Goal: Task Accomplishment & Management: Use online tool/utility

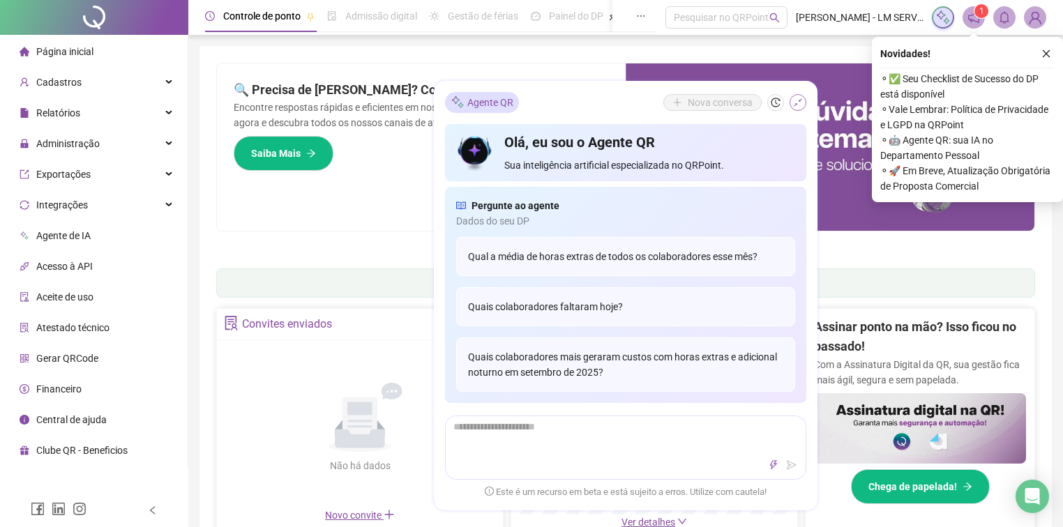
click at [800, 100] on icon "shrink" at bounding box center [798, 102] width 8 height 8
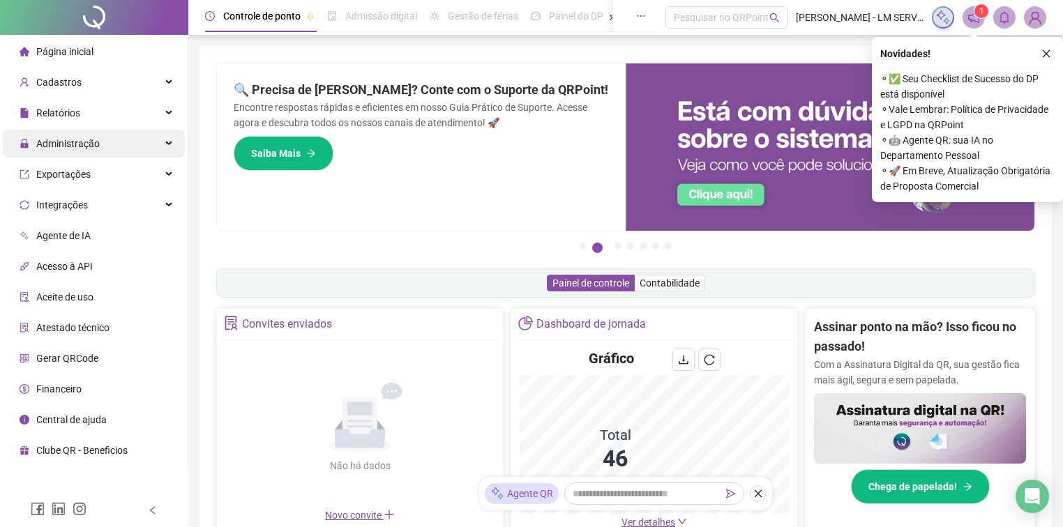
click at [50, 144] on span "Administração" at bounding box center [67, 143] width 63 height 11
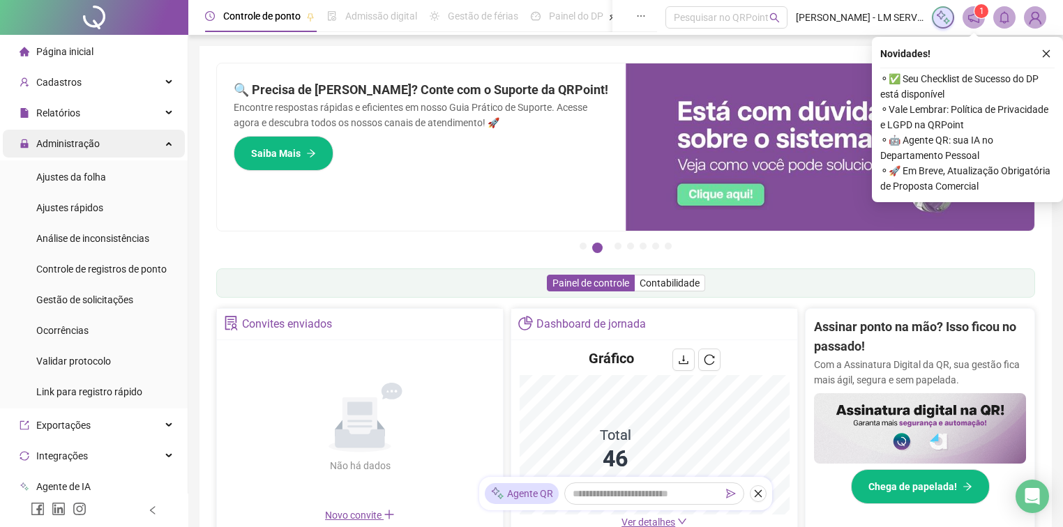
click at [84, 142] on span "Administração" at bounding box center [67, 143] width 63 height 11
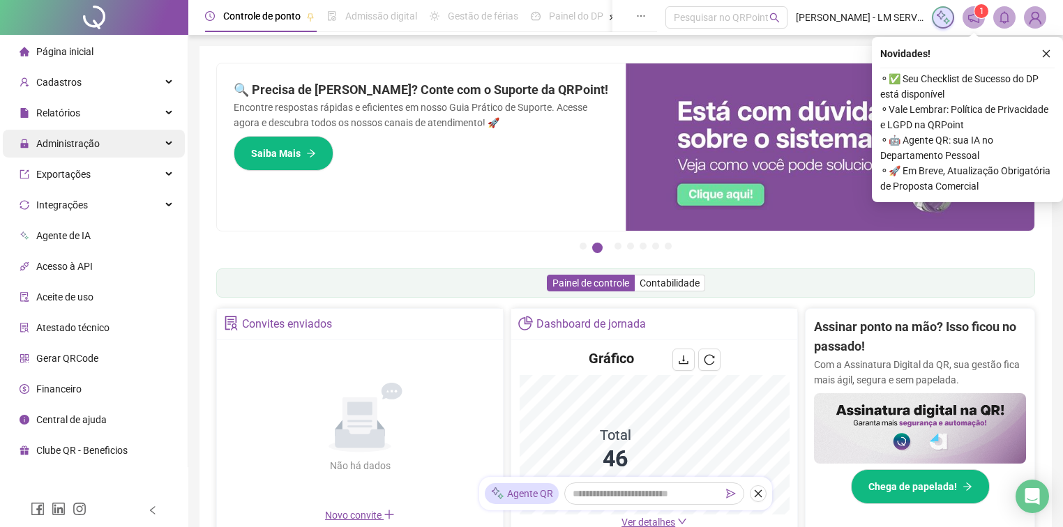
click at [77, 142] on span "Administração" at bounding box center [67, 143] width 63 height 11
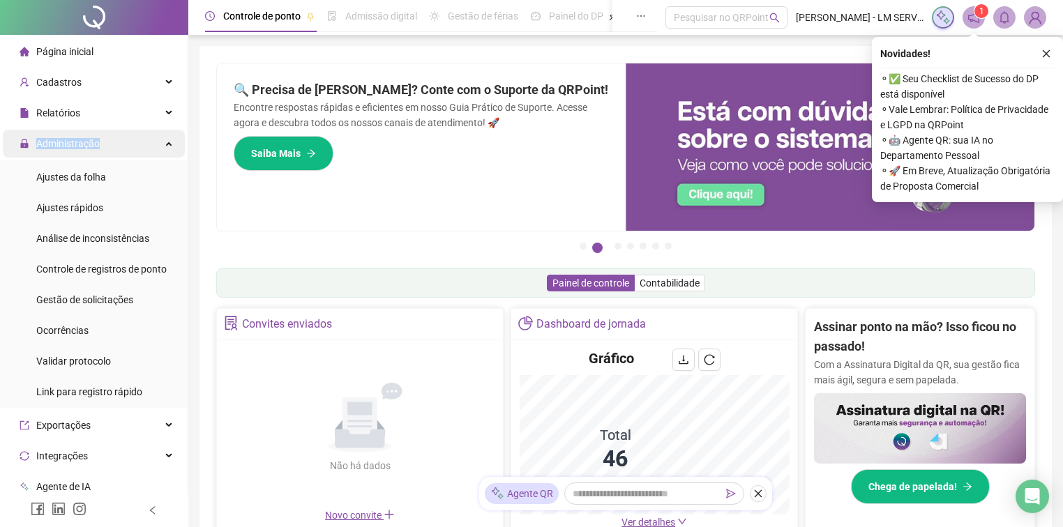
click at [77, 142] on span "Administração" at bounding box center [67, 143] width 63 height 11
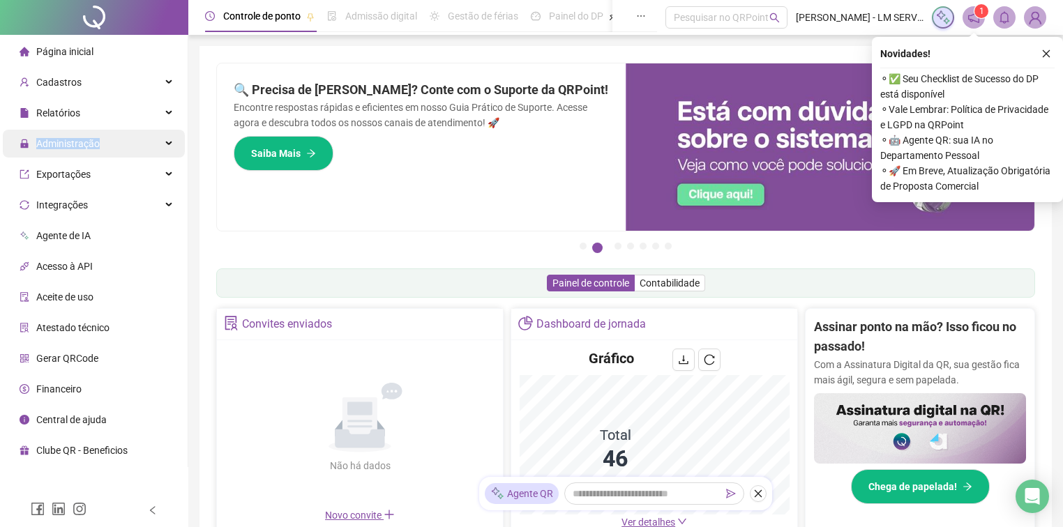
click at [67, 140] on span "Administração" at bounding box center [67, 143] width 63 height 11
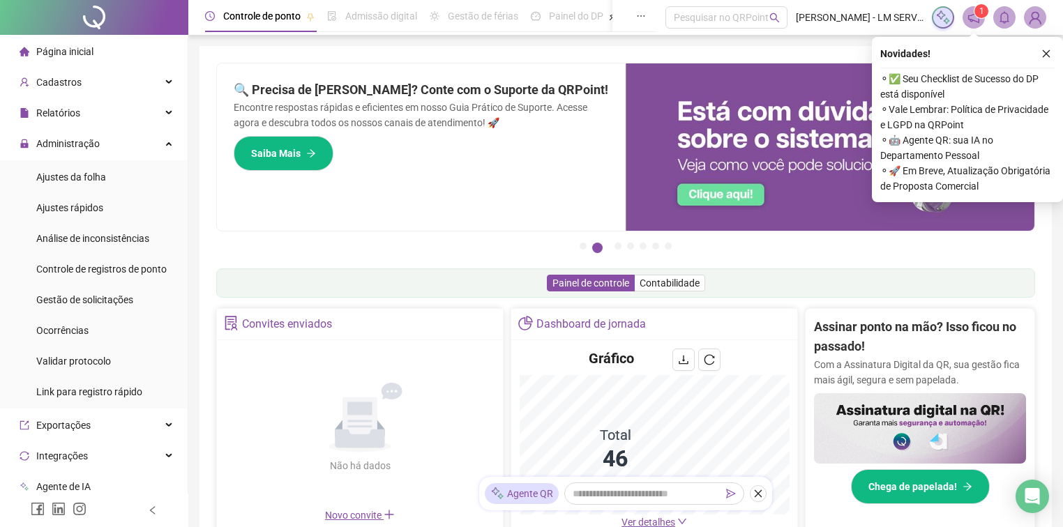
click at [75, 62] on div "Página inicial" at bounding box center [57, 52] width 74 height 28
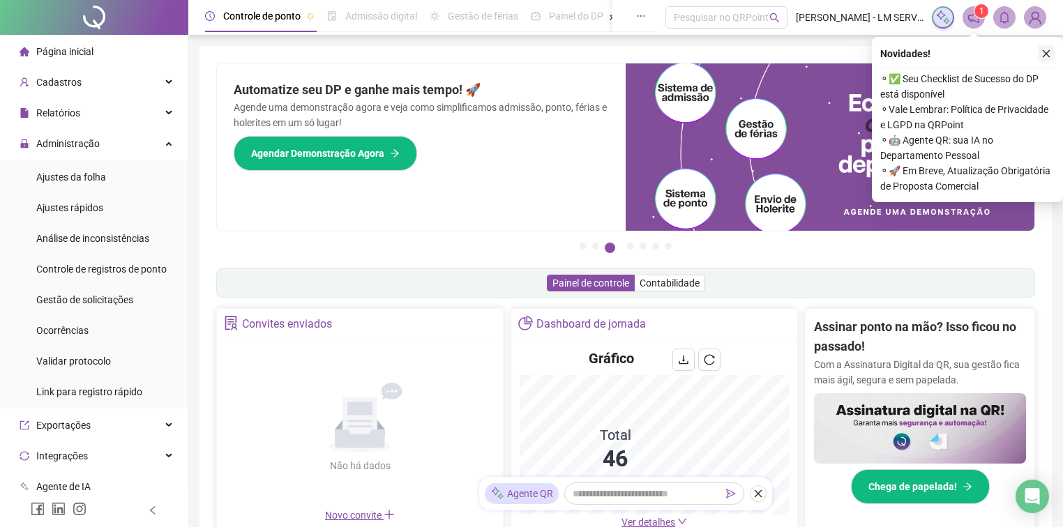
click at [1044, 57] on icon "close" at bounding box center [1046, 54] width 10 height 10
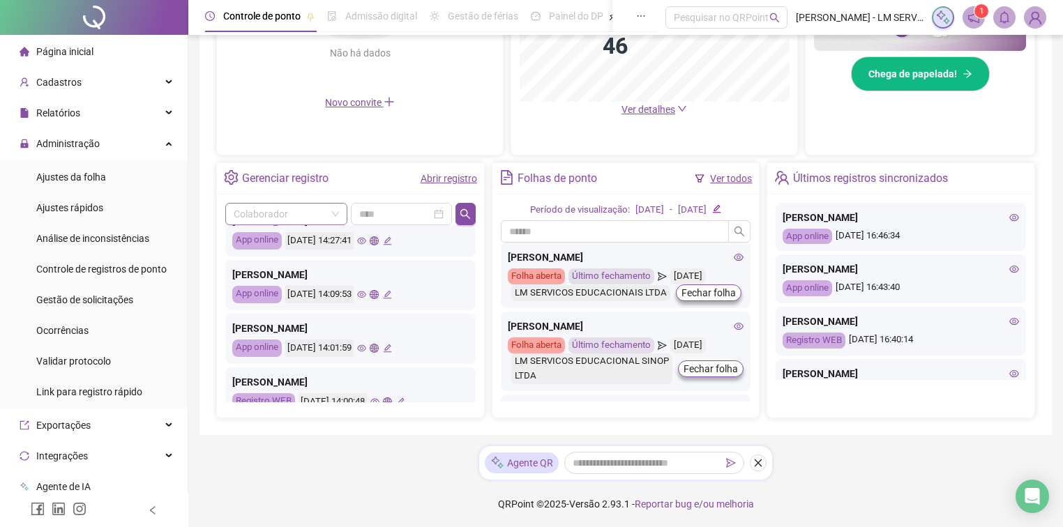
scroll to position [391, 0]
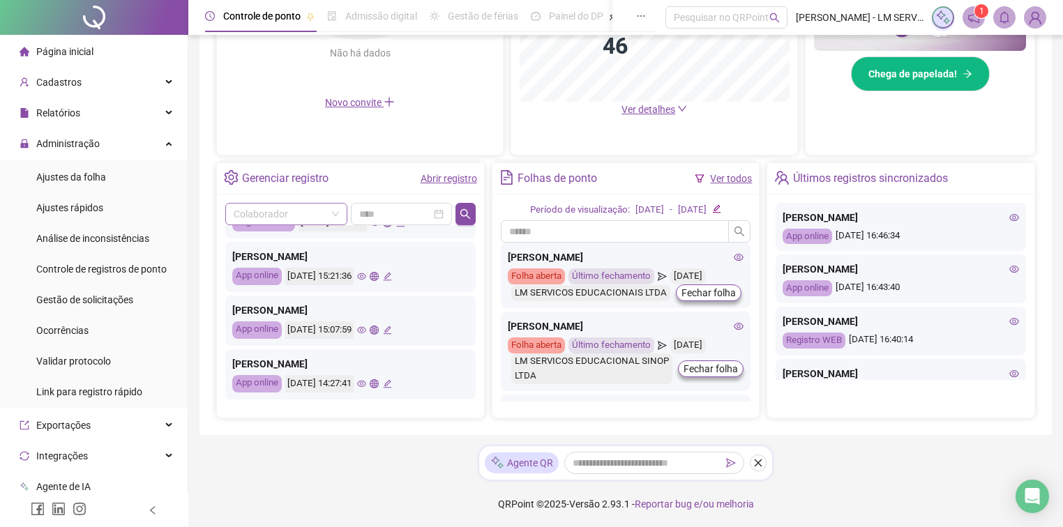
click at [290, 215] on input "search" at bounding box center [280, 214] width 93 height 21
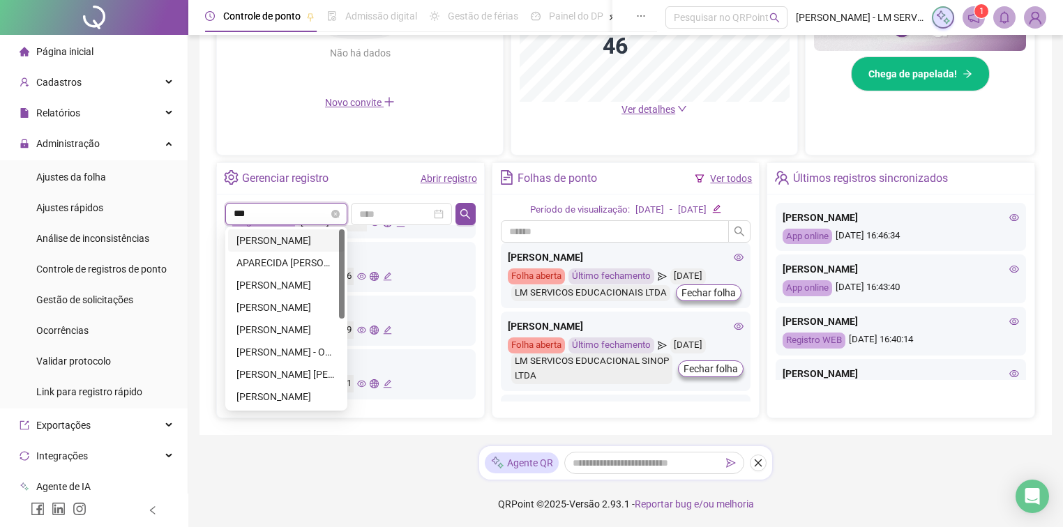
type input "****"
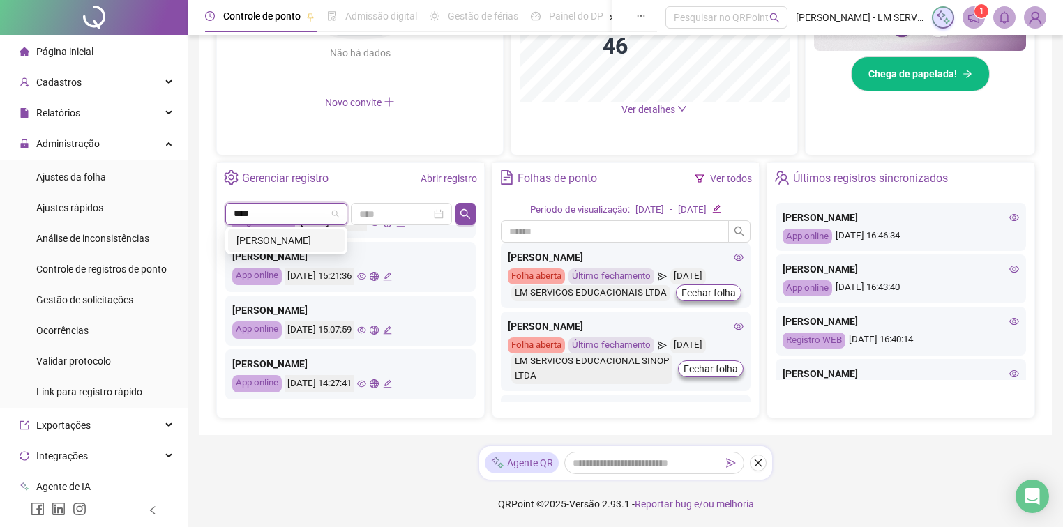
click at [294, 237] on div "[PERSON_NAME]" at bounding box center [286, 240] width 100 height 15
click at [469, 212] on icon "search" at bounding box center [465, 214] width 10 height 10
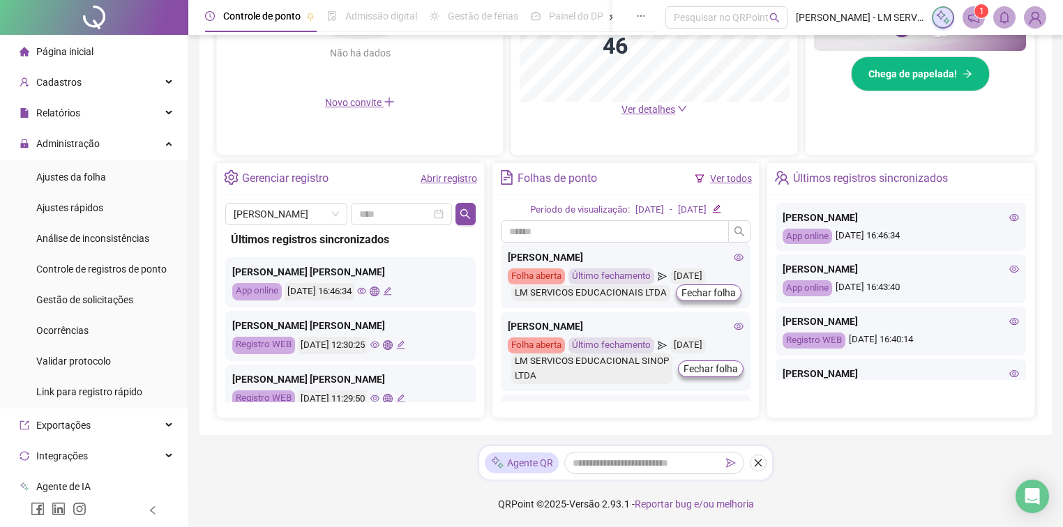
click at [462, 178] on link "Abrir registro" at bounding box center [449, 178] width 56 height 11
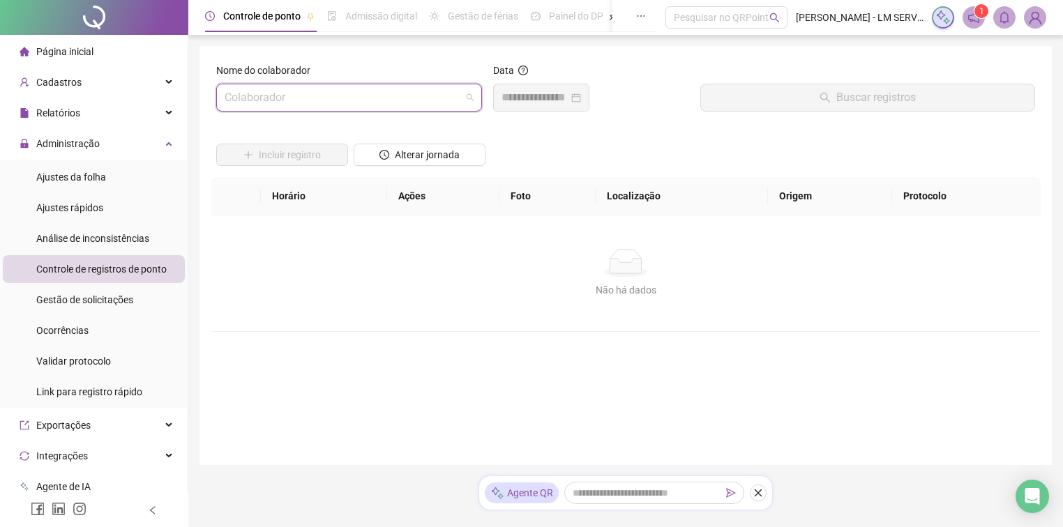
click at [416, 92] on input "search" at bounding box center [343, 97] width 236 height 27
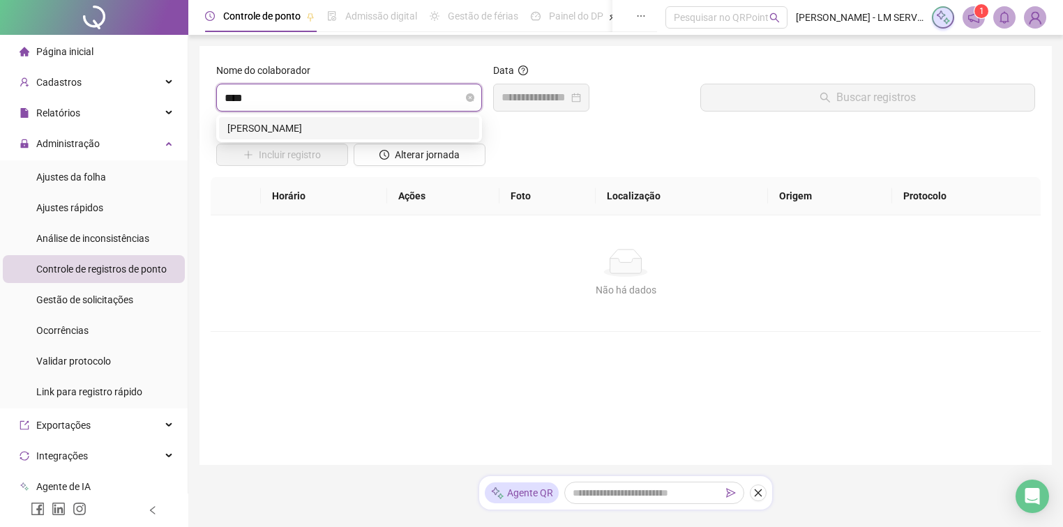
type input "*****"
click at [410, 134] on div "[PERSON_NAME]" at bounding box center [348, 128] width 243 height 15
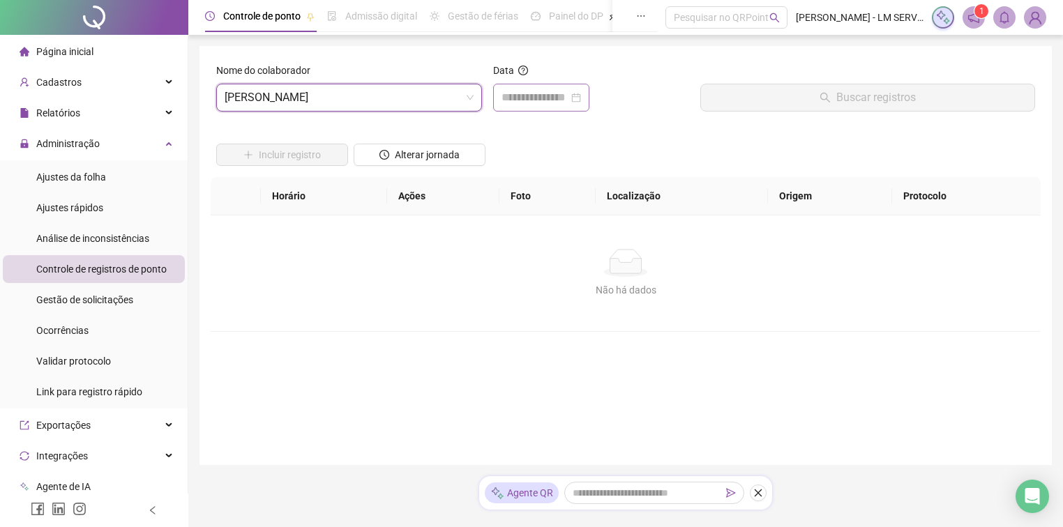
scroll to position [647, 0]
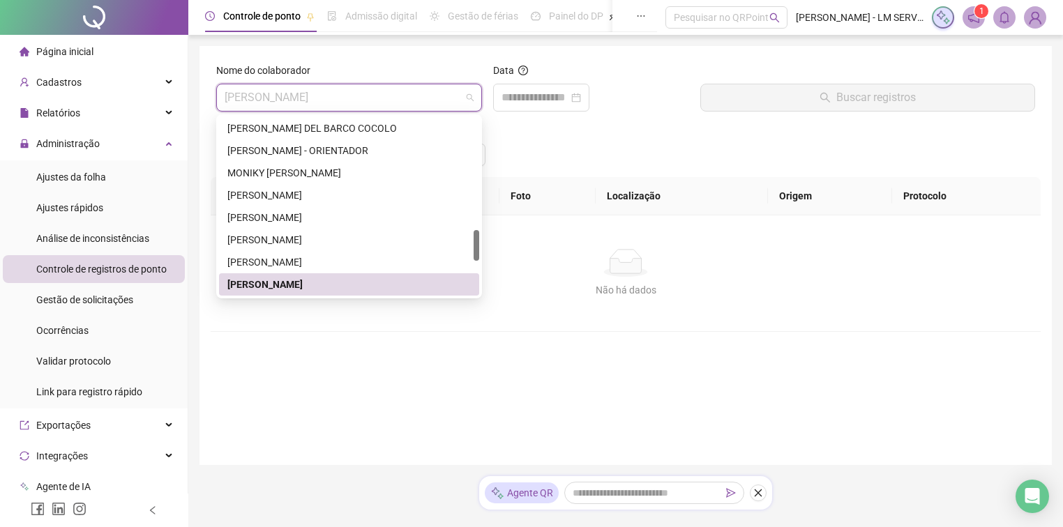
click at [376, 284] on div "[PERSON_NAME]" at bounding box center [348, 284] width 243 height 15
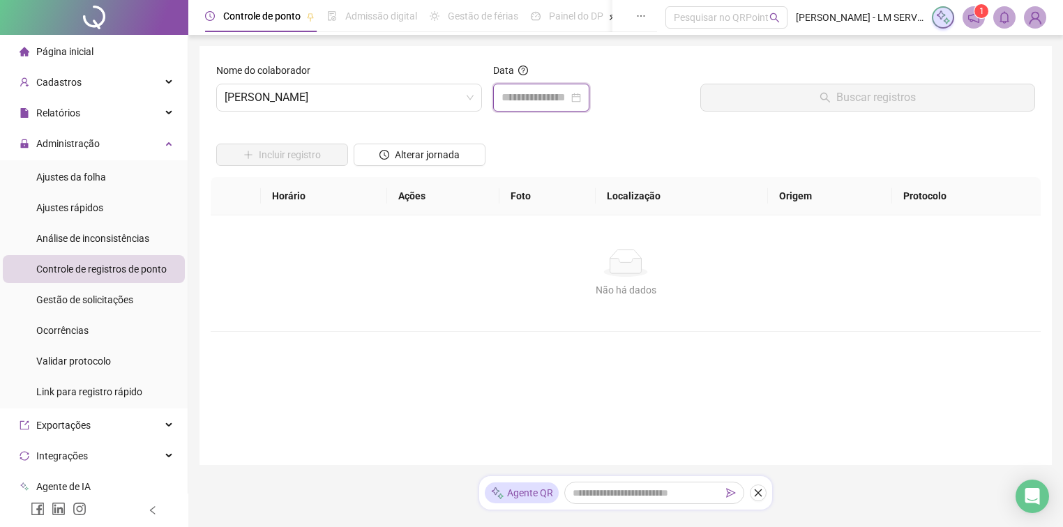
click at [556, 99] on input at bounding box center [535, 97] width 67 height 17
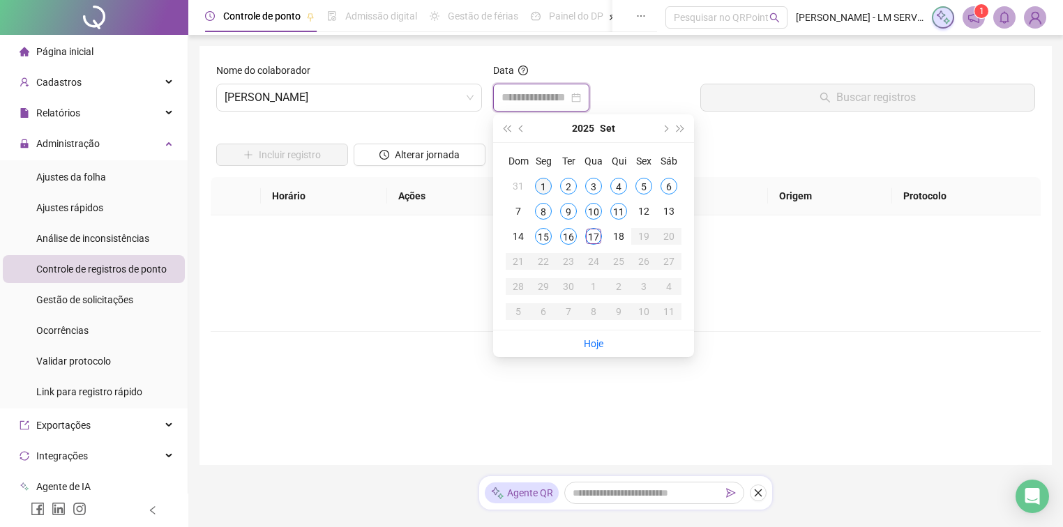
type input "**********"
click at [541, 185] on div "1" at bounding box center [543, 186] width 17 height 17
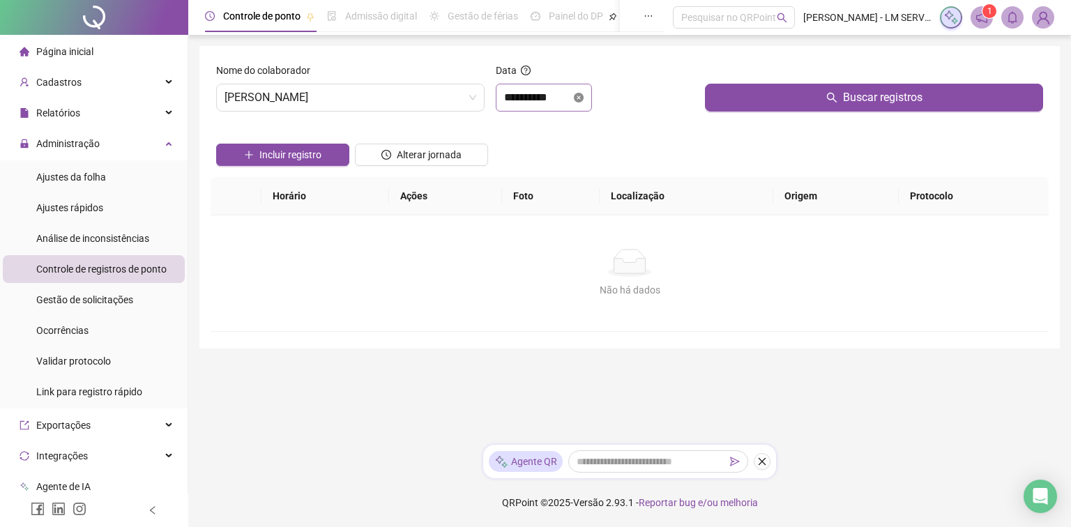
click at [584, 100] on icon "close-circle" at bounding box center [579, 98] width 10 height 10
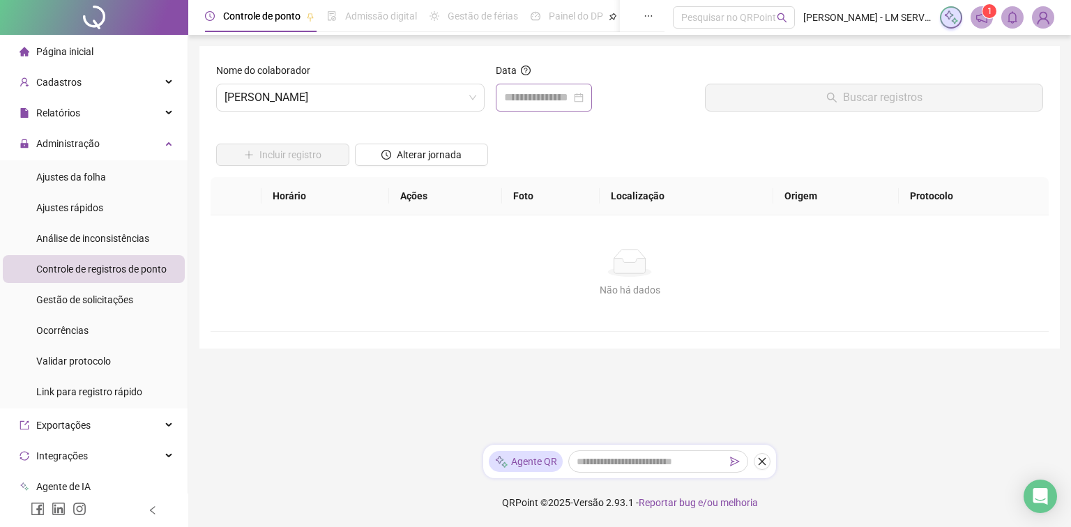
click at [584, 98] on div at bounding box center [544, 97] width 80 height 17
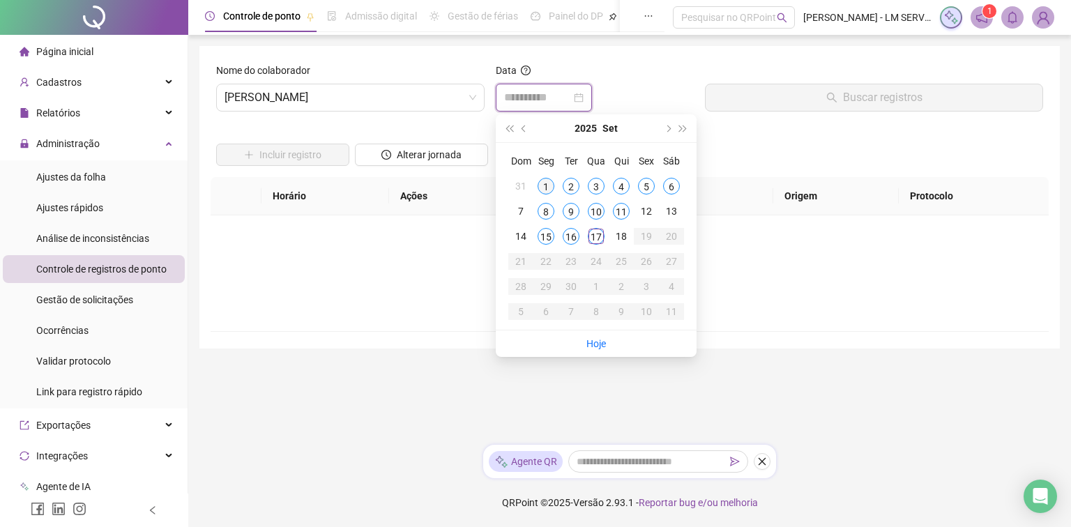
type input "**********"
click at [543, 192] on div "1" at bounding box center [546, 186] width 17 height 17
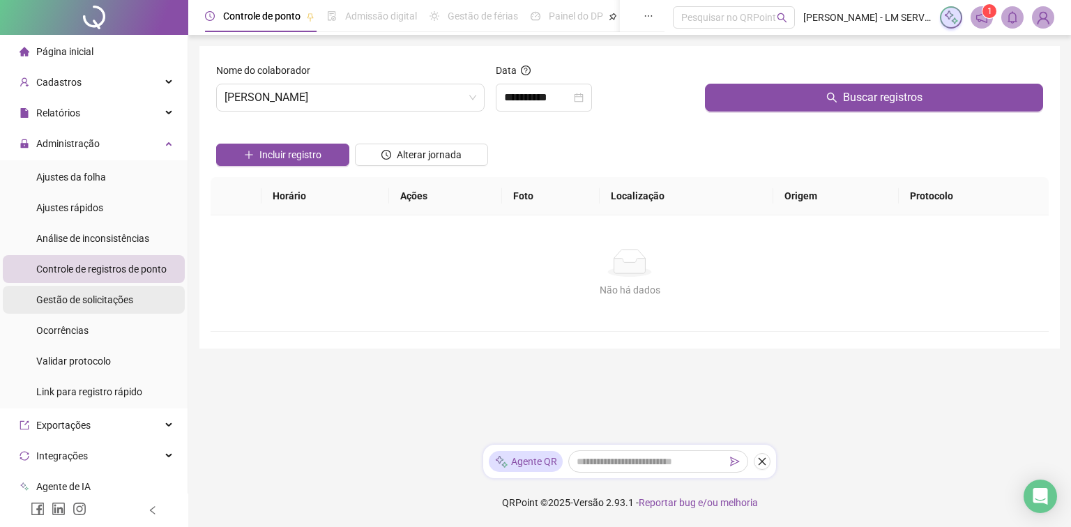
click at [75, 294] on span "Gestão de solicitações" at bounding box center [84, 299] width 97 height 11
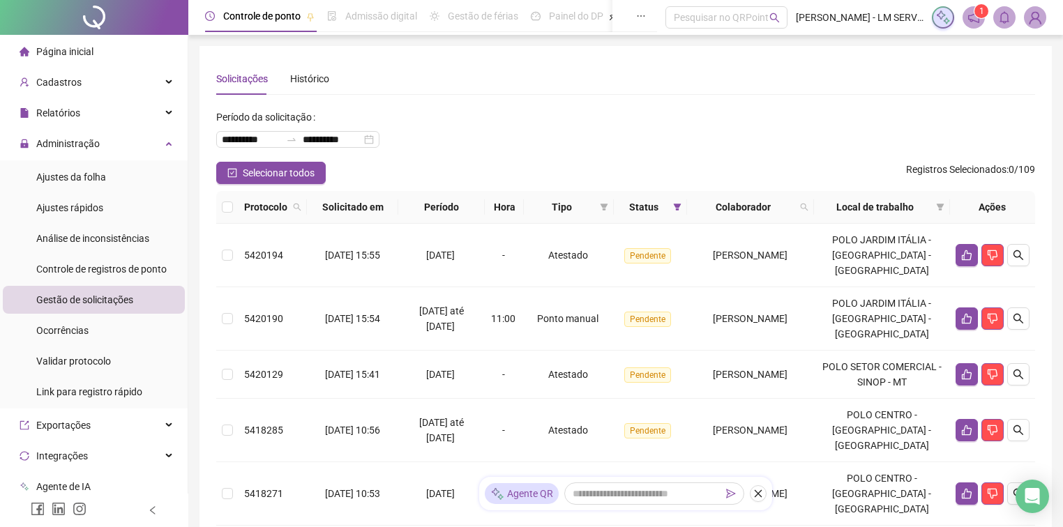
click at [70, 53] on span "Página inicial" at bounding box center [64, 51] width 57 height 11
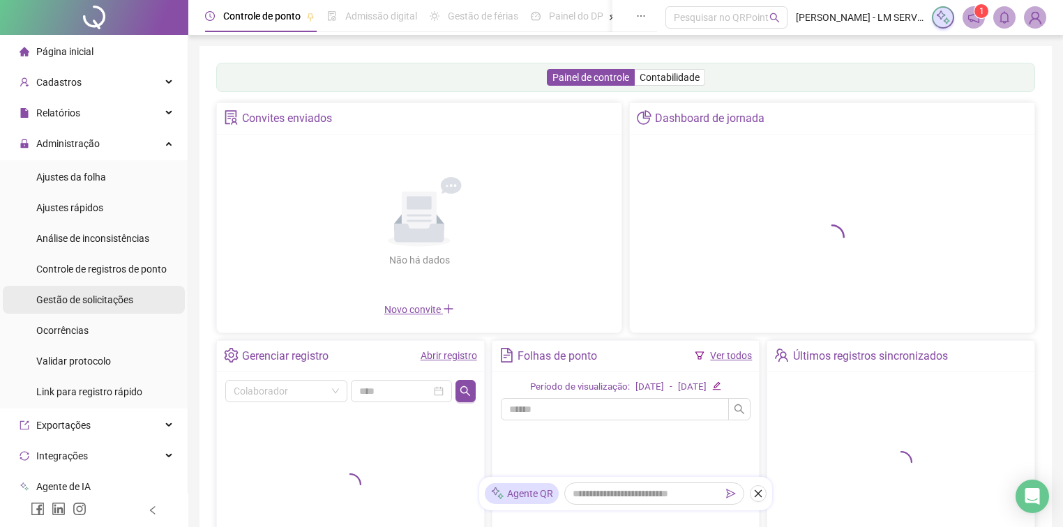
click at [95, 292] on div "Gestão de solicitações" at bounding box center [84, 300] width 97 height 28
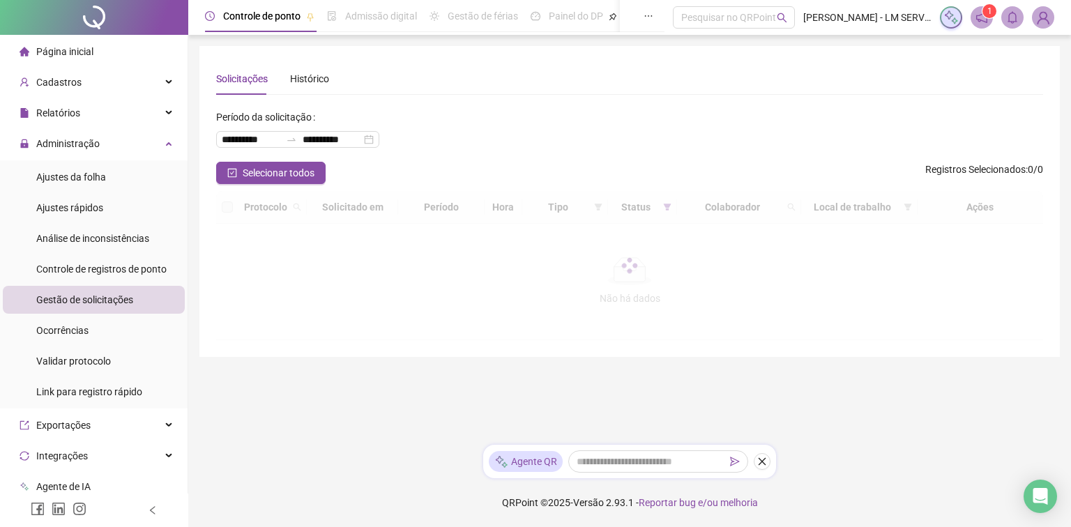
click at [67, 55] on span "Página inicial" at bounding box center [64, 51] width 57 height 11
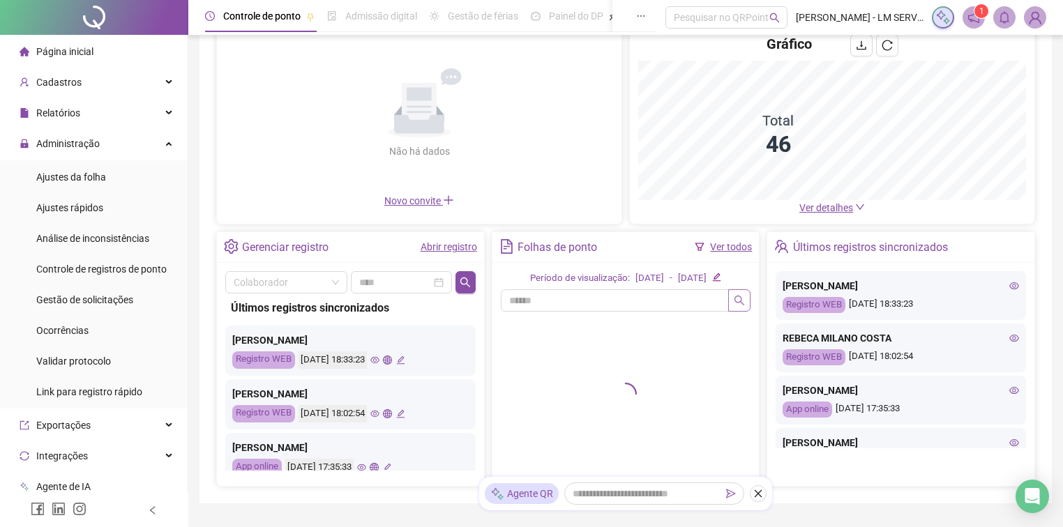
scroll to position [112, 0]
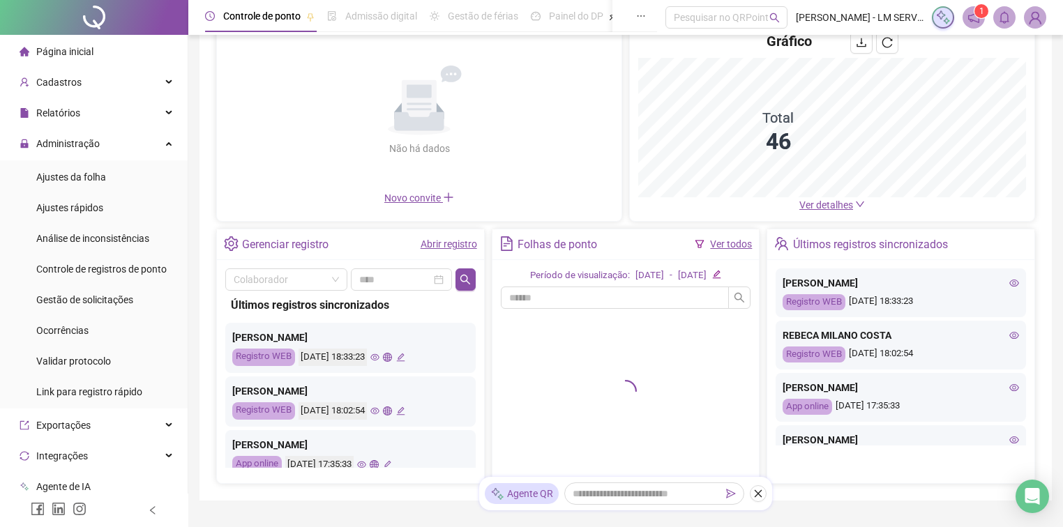
click at [737, 243] on link "Ver todos" at bounding box center [731, 244] width 42 height 11
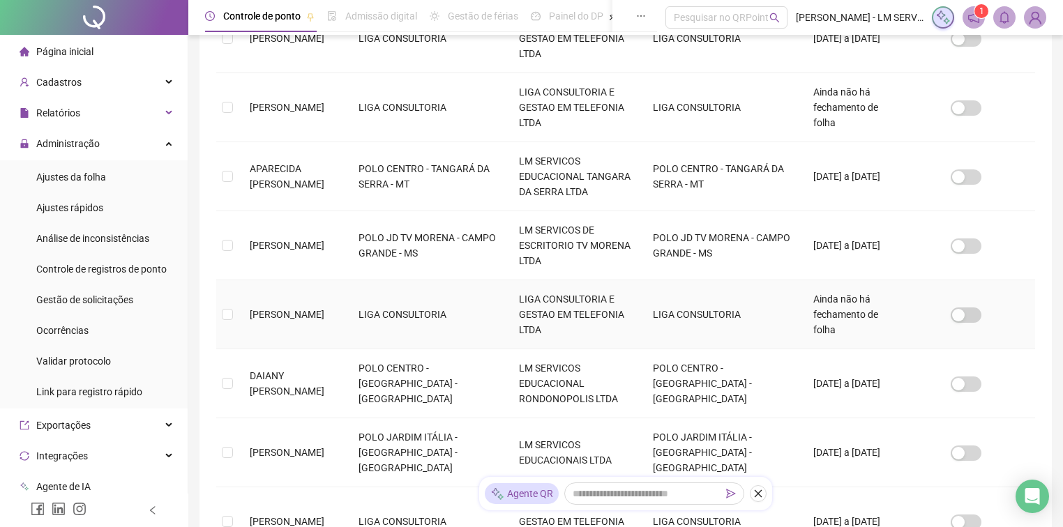
scroll to position [521, 0]
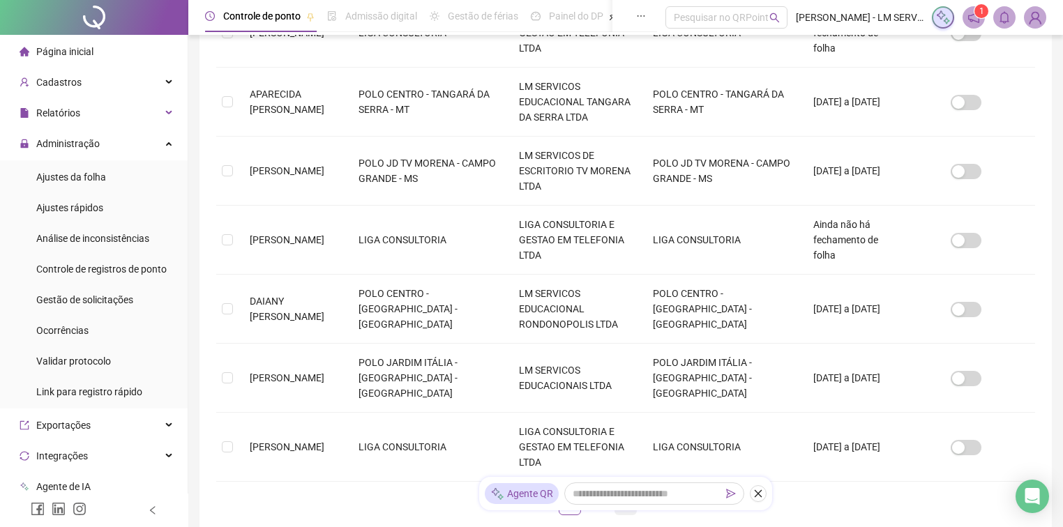
click at [619, 494] on link "3" at bounding box center [625, 504] width 21 height 21
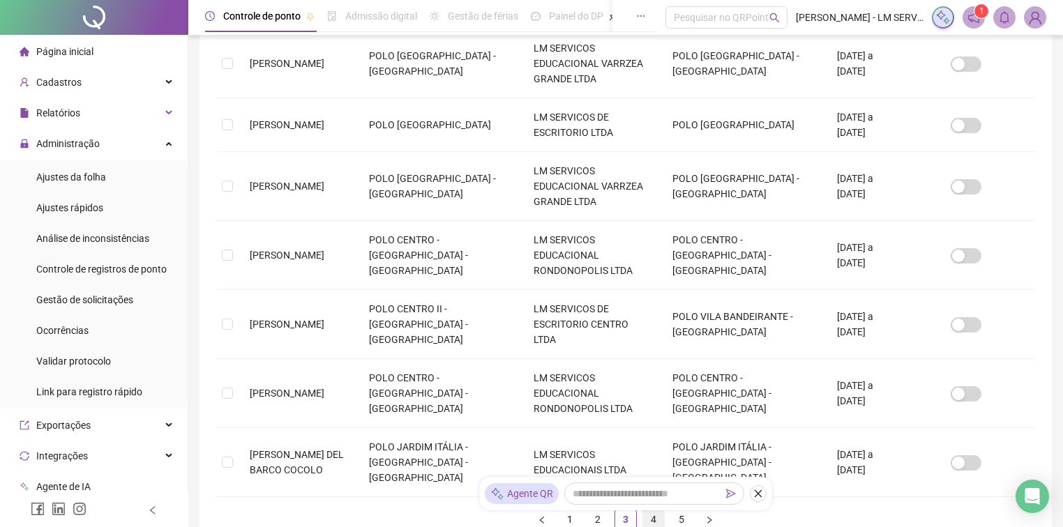
click at [654, 509] on link "4" at bounding box center [653, 519] width 21 height 21
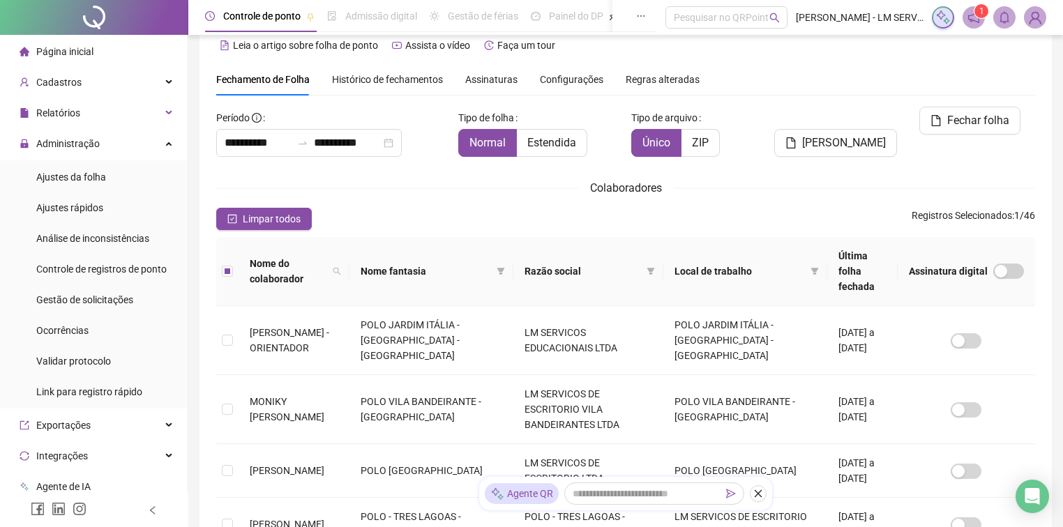
scroll to position [0, 0]
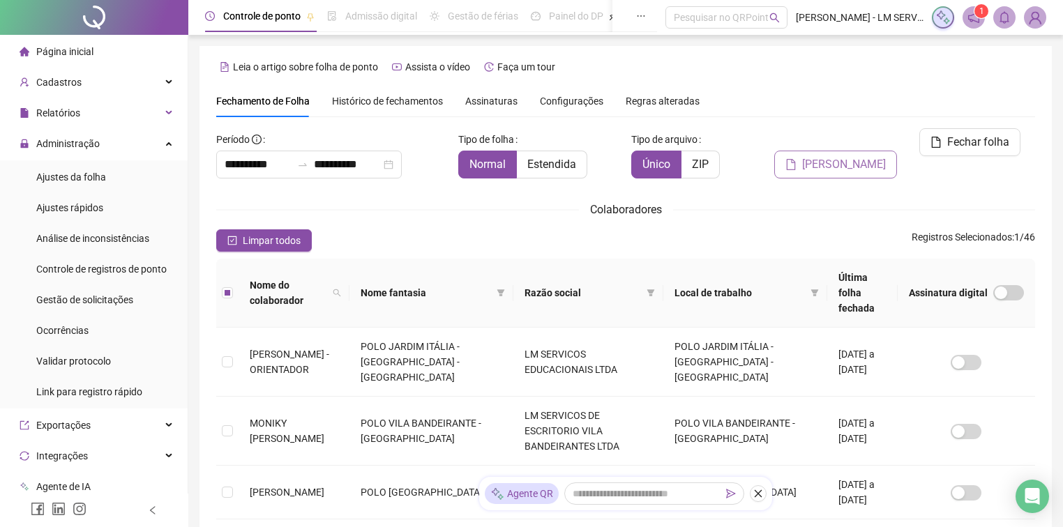
click at [835, 156] on span "[PERSON_NAME]" at bounding box center [844, 164] width 84 height 17
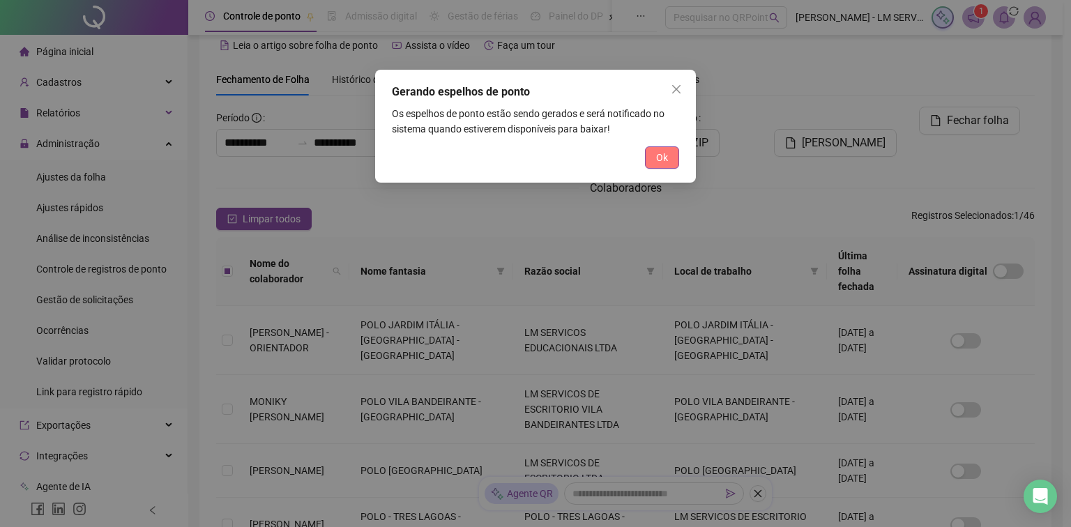
click at [668, 159] on button "Ok" at bounding box center [662, 157] width 34 height 22
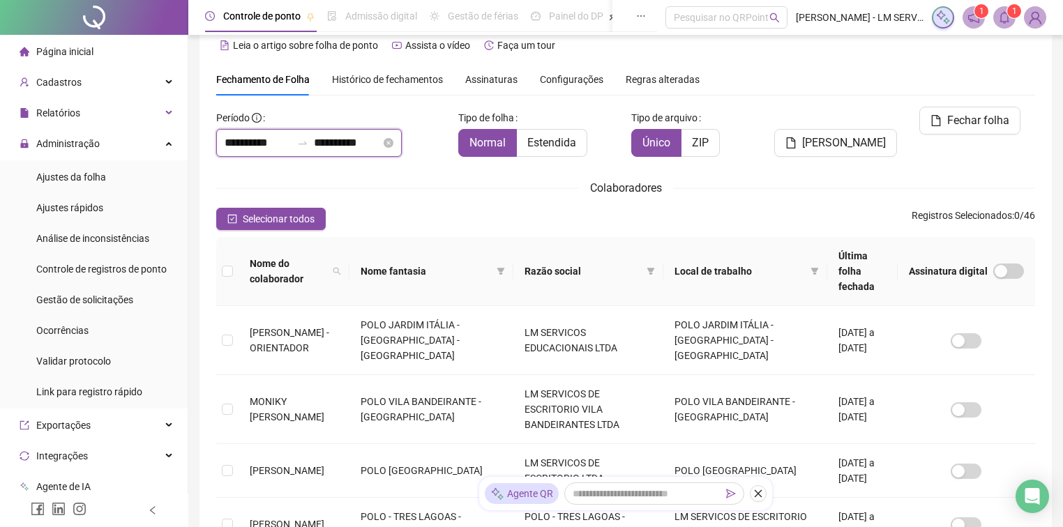
click at [381, 141] on input "**********" at bounding box center [347, 143] width 67 height 17
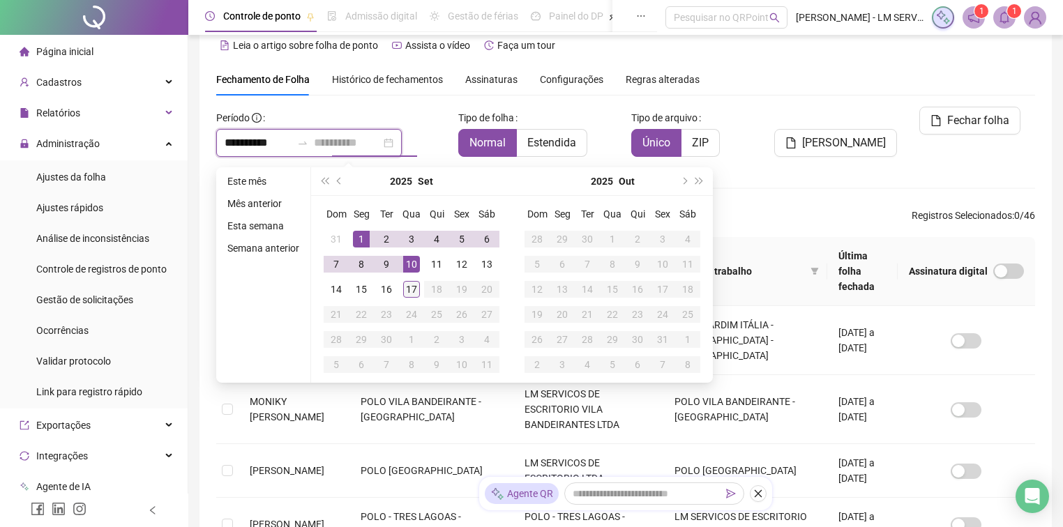
type input "**********"
click at [411, 290] on div "17" at bounding box center [411, 289] width 17 height 17
type input "**********"
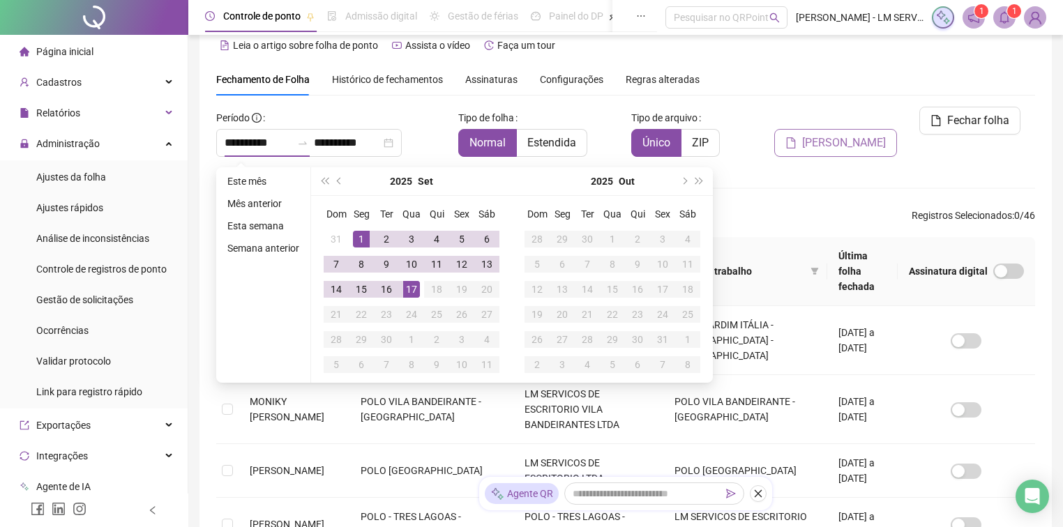
click at [848, 135] on span "[PERSON_NAME]" at bounding box center [844, 143] width 84 height 17
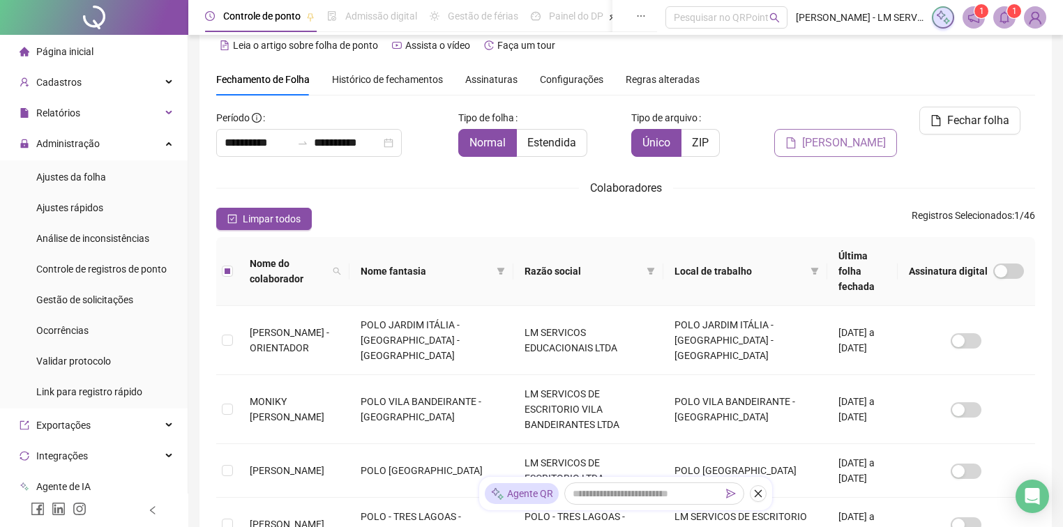
click at [860, 135] on span "[PERSON_NAME]" at bounding box center [844, 143] width 84 height 17
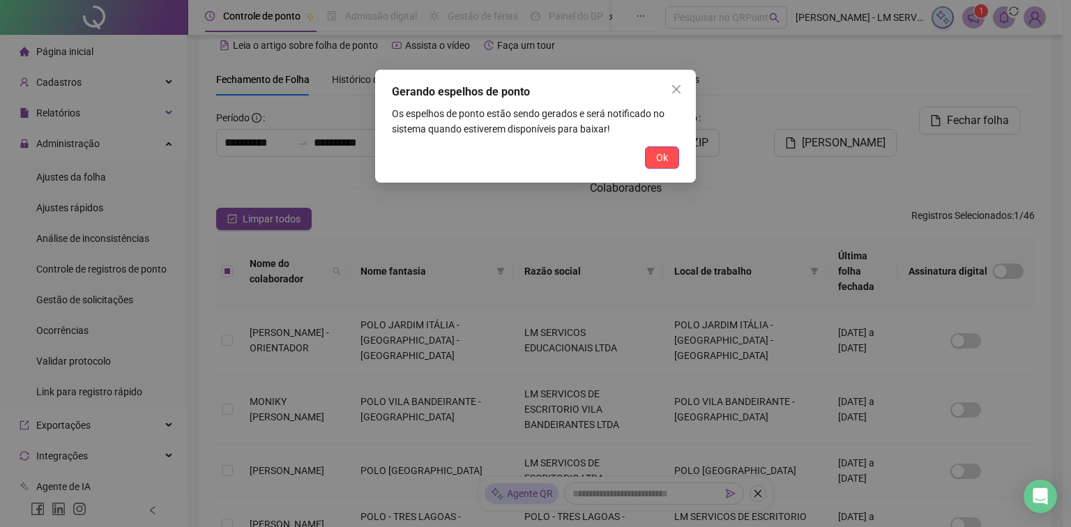
click at [670, 145] on div "Gerando espelhos de ponto Os espelhos de ponto estão sendo gerados e será notif…" at bounding box center [535, 126] width 321 height 113
click at [668, 153] on button "Ok" at bounding box center [662, 157] width 34 height 22
